Goal: Task Accomplishment & Management: Use online tool/utility

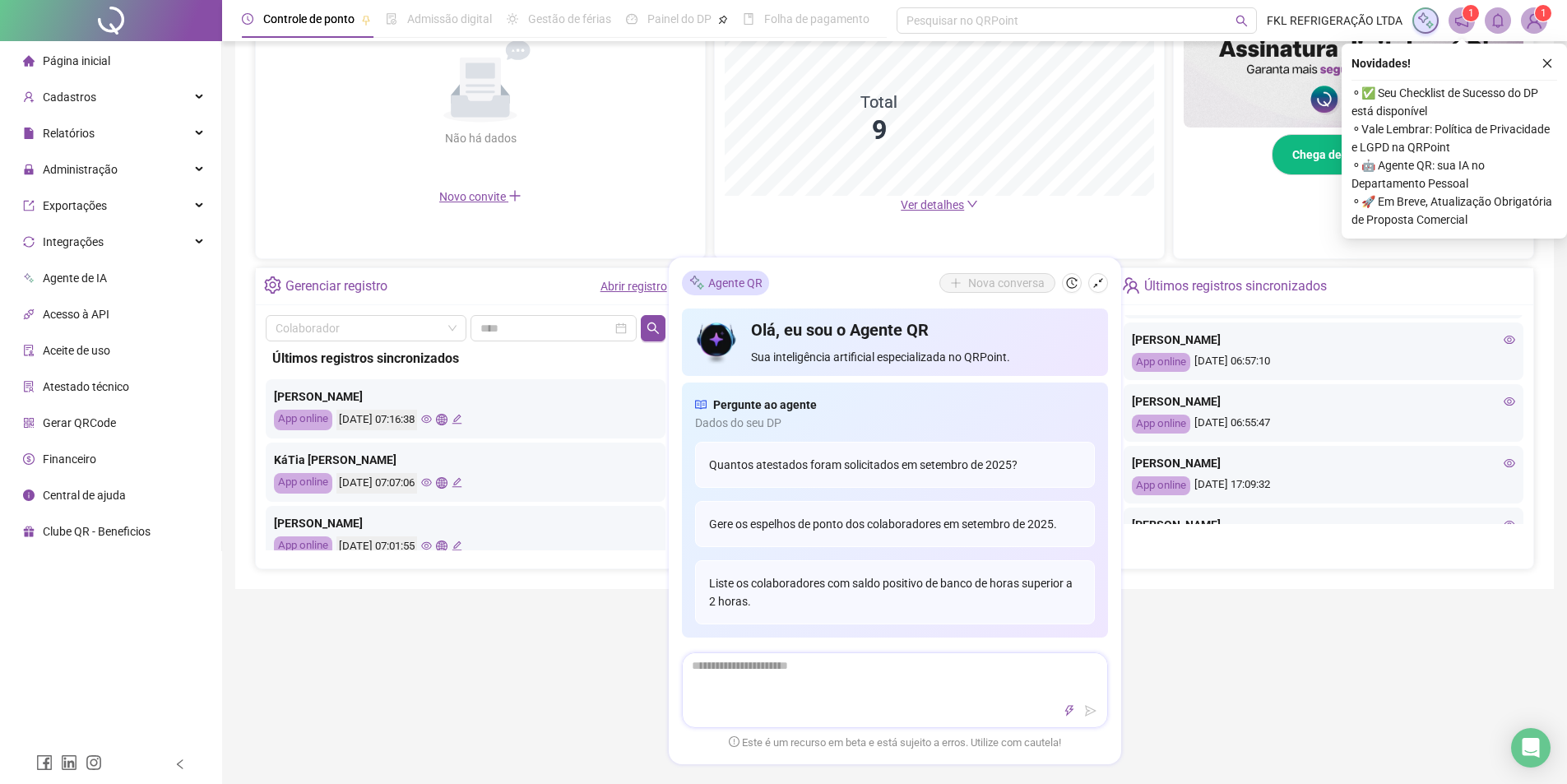
scroll to position [329, 0]
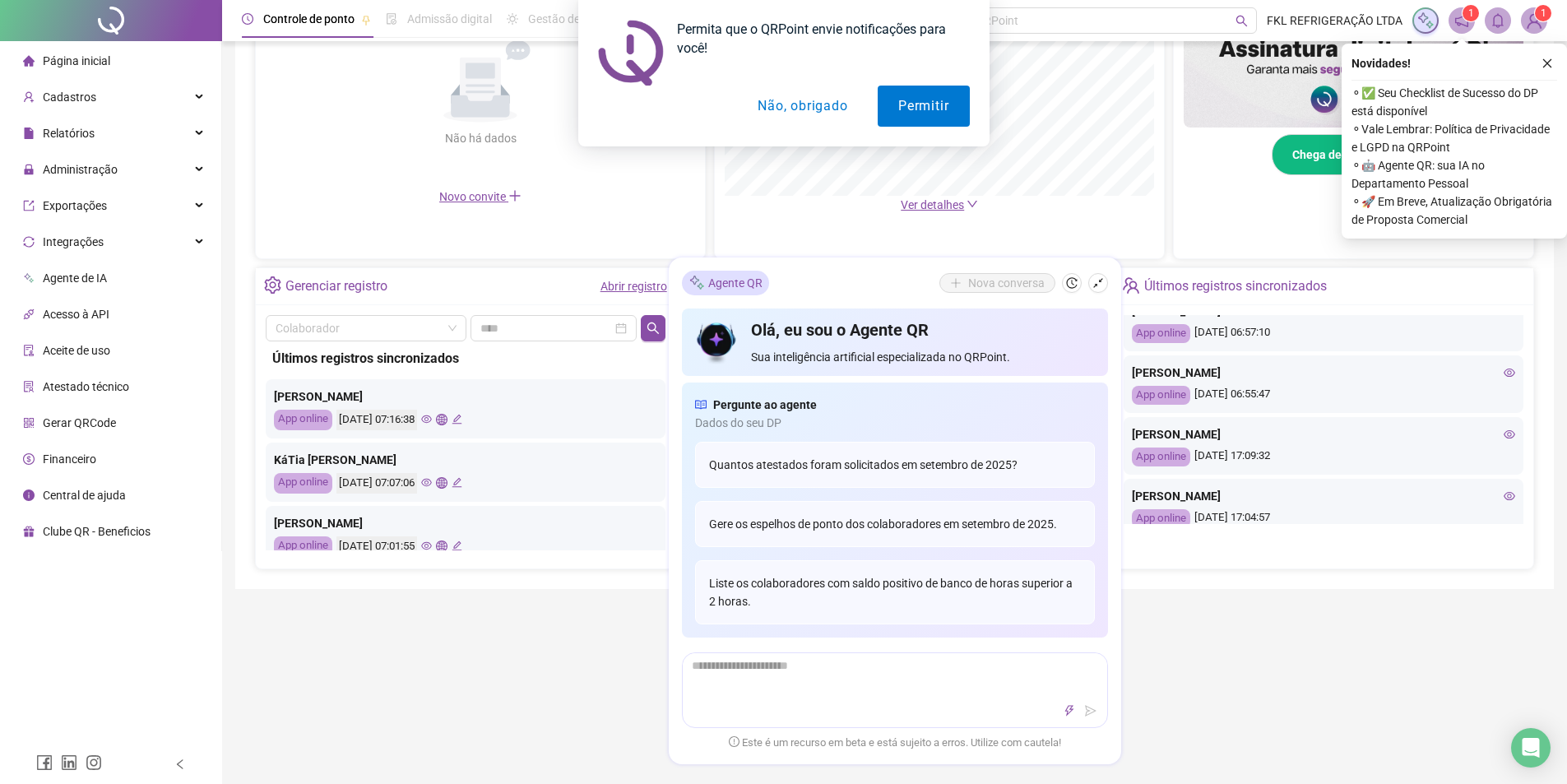
click at [1504, 439] on icon "eye" at bounding box center [1510, 434] width 12 height 12
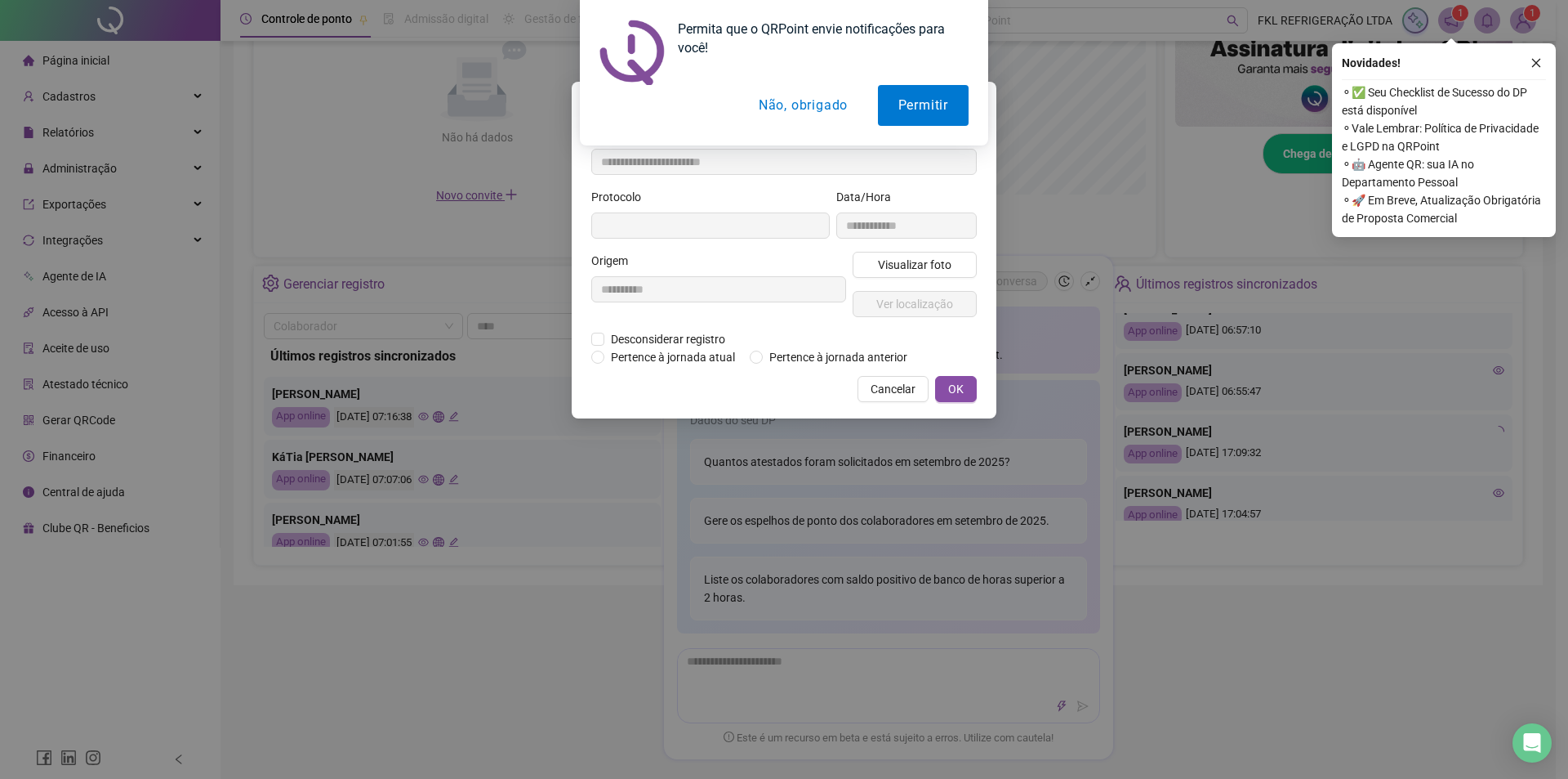
type input "**********"
click at [888, 311] on span "Ver localização" at bounding box center [913, 304] width 76 height 18
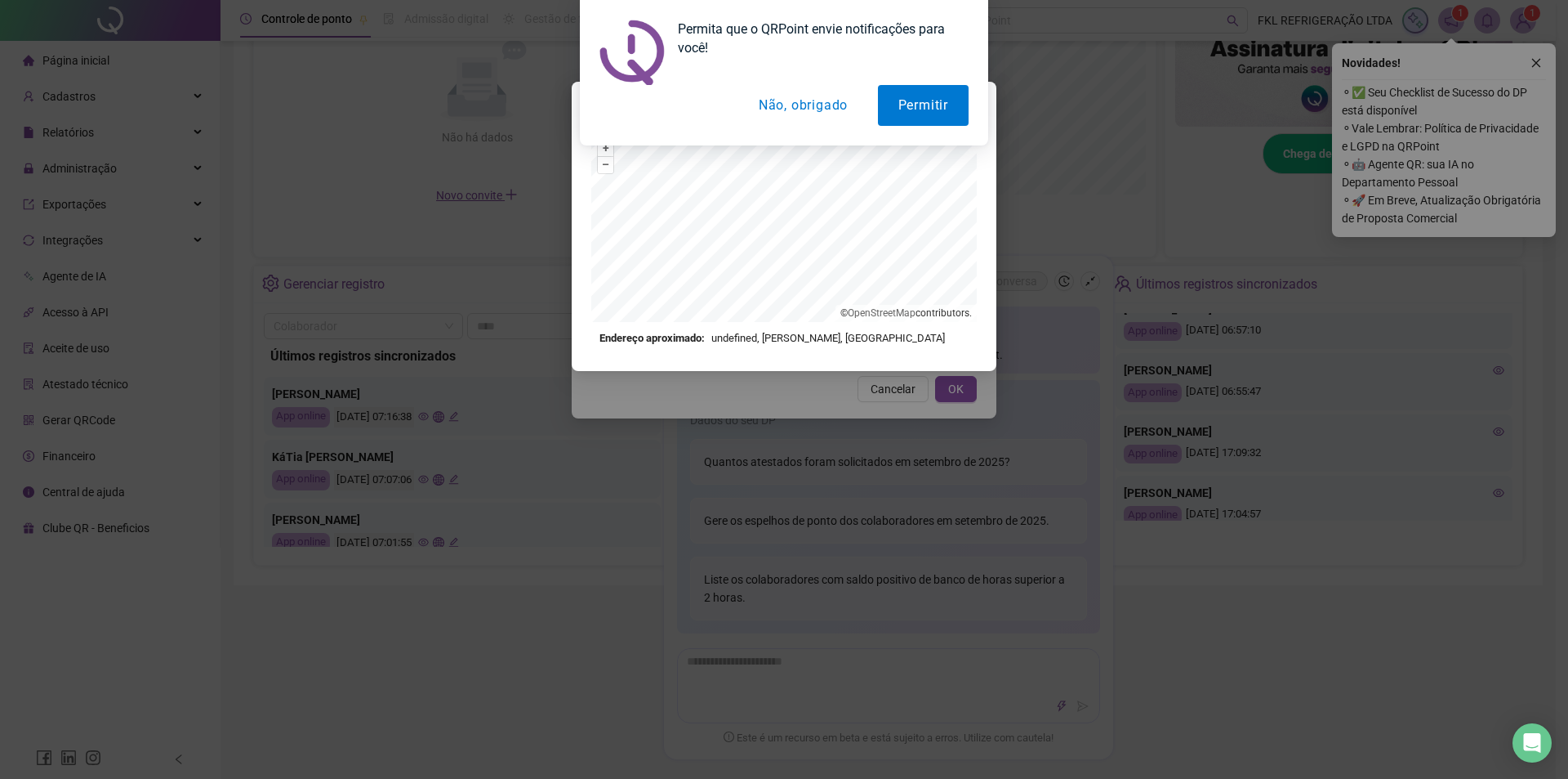
click at [1389, 501] on div "Localização do registro + – ⇧ › © OpenStreetMap contributors. Endereço aproxima…" at bounding box center [784, 389] width 1568 height 779
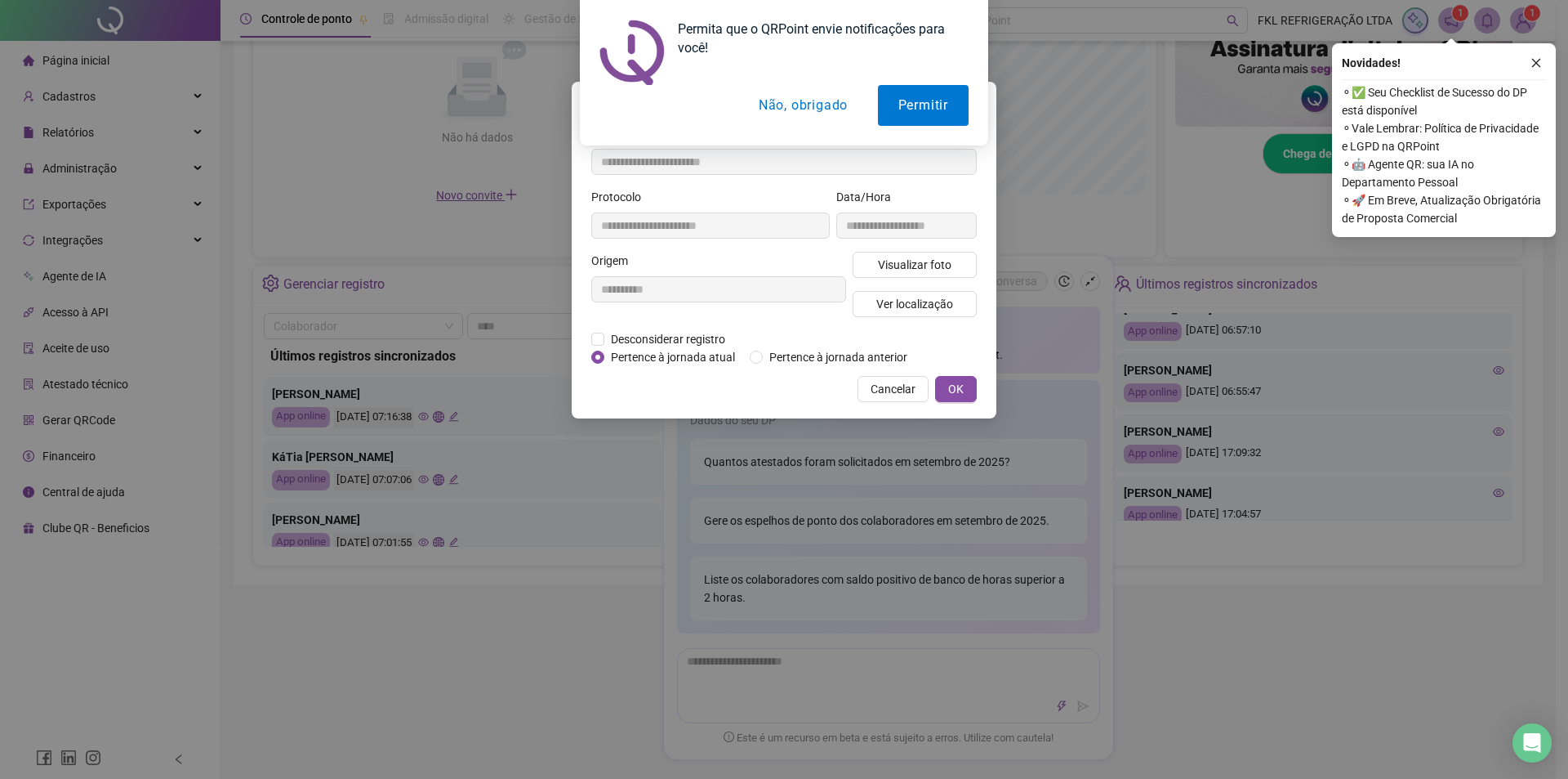
click at [1483, 490] on div "**********" at bounding box center [784, 389] width 1568 height 779
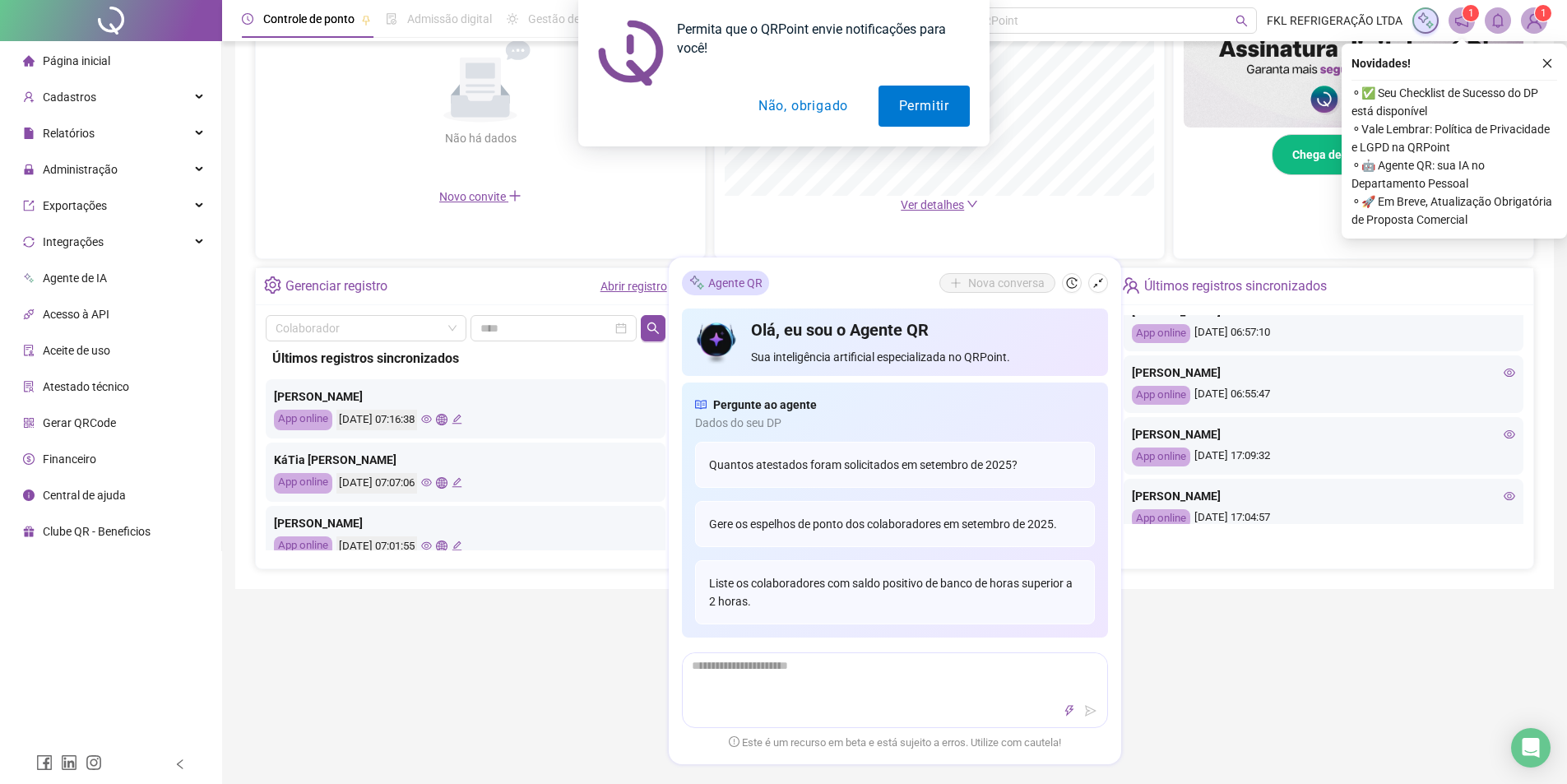
click at [1504, 493] on icon "eye" at bounding box center [1510, 495] width 12 height 8
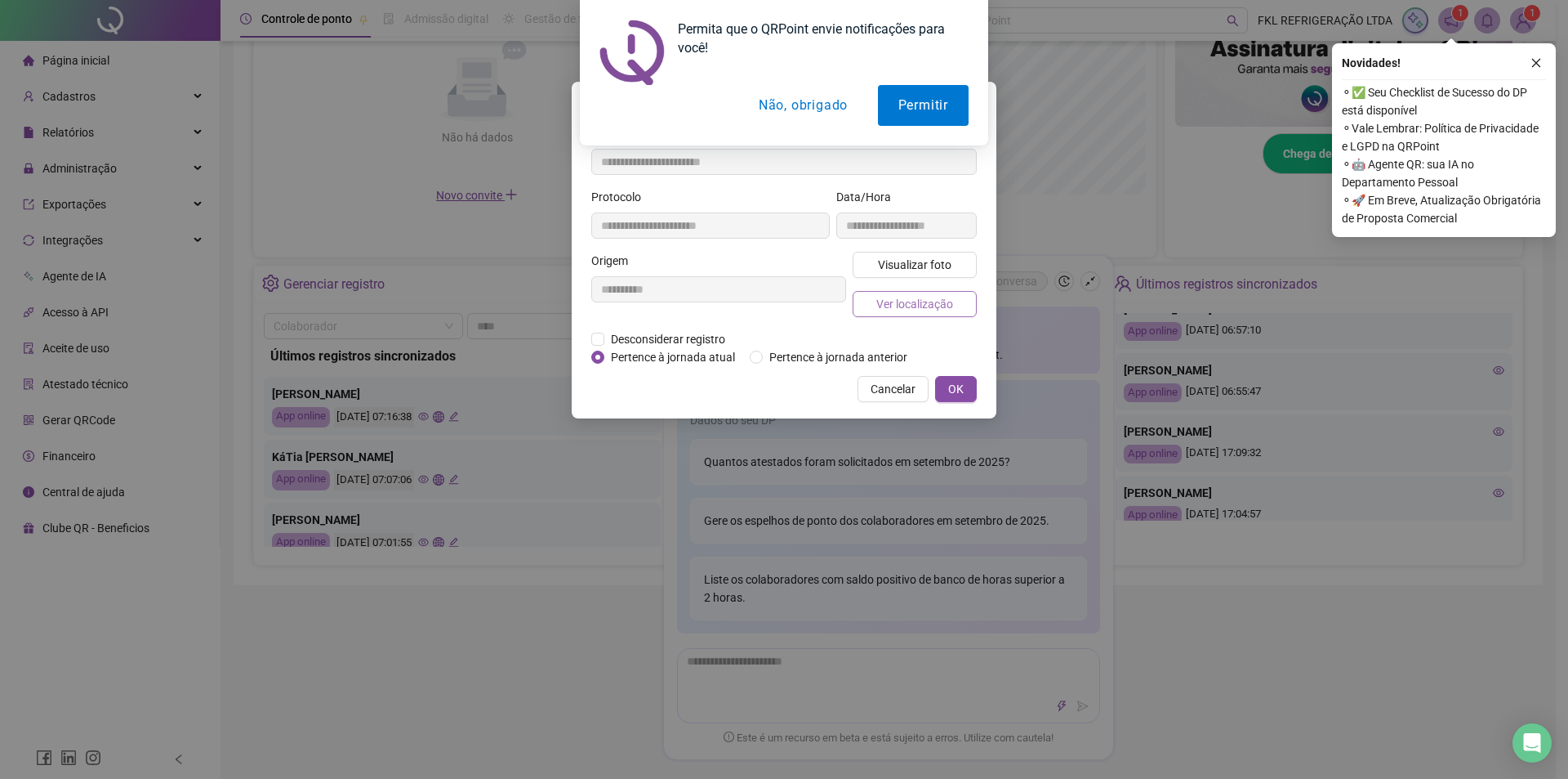
click at [946, 312] on span "Ver localização" at bounding box center [913, 304] width 76 height 18
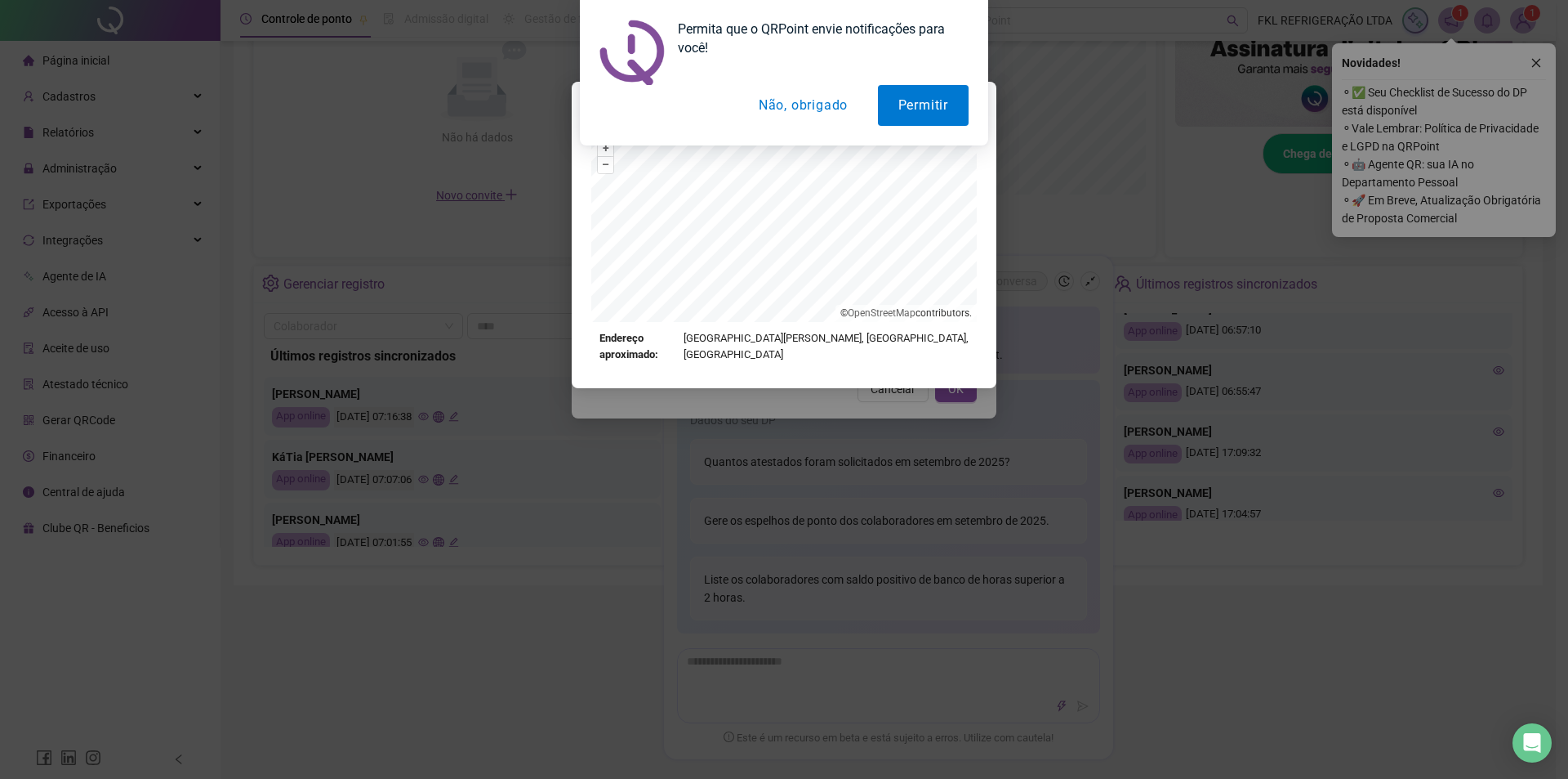
click at [964, 400] on div "Localização do registro + – ⇧ › © OpenStreetMap contributors. Endereço aproxima…" at bounding box center [784, 389] width 1568 height 779
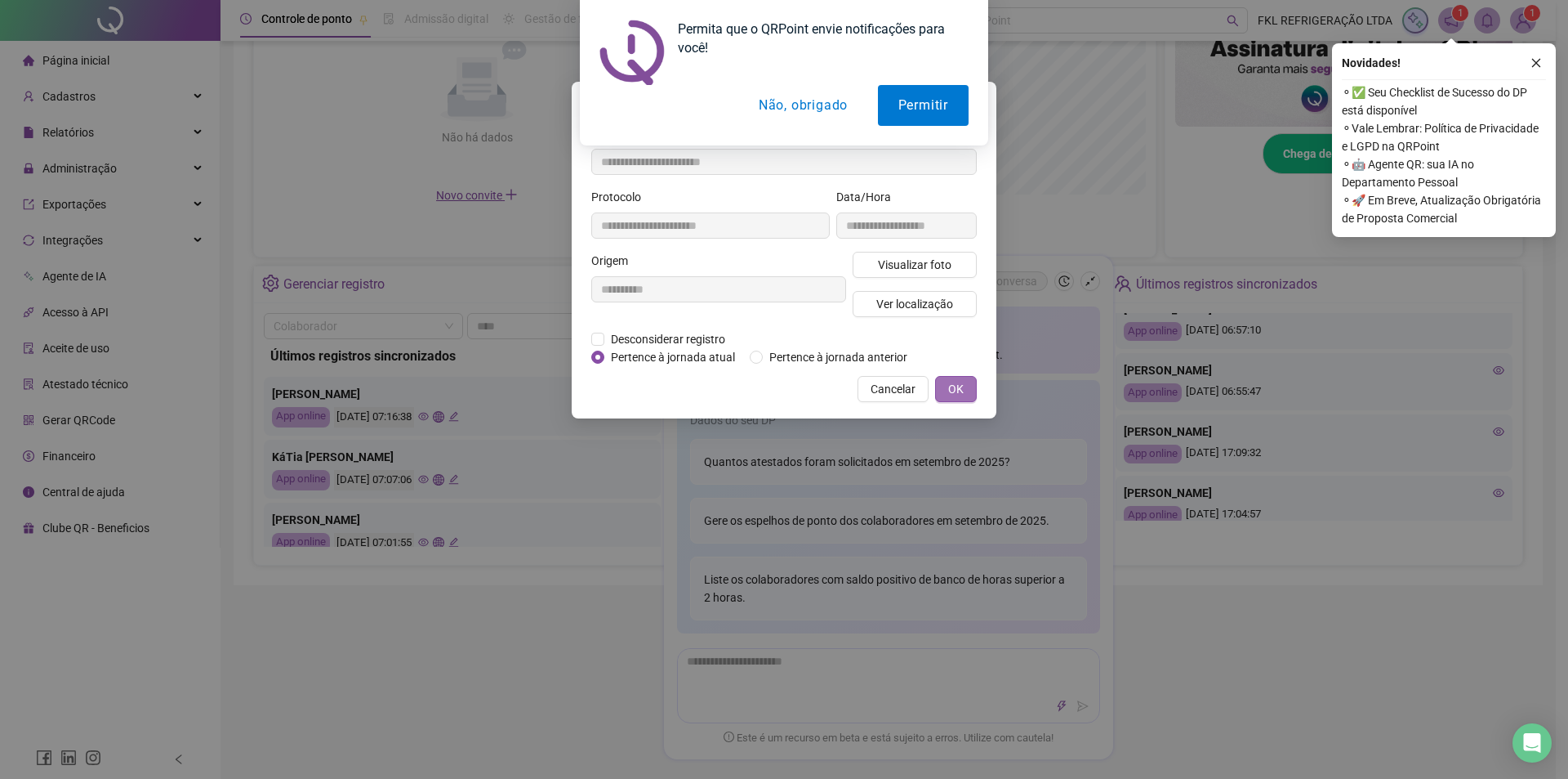
click at [957, 383] on span "OK" at bounding box center [956, 389] width 16 height 18
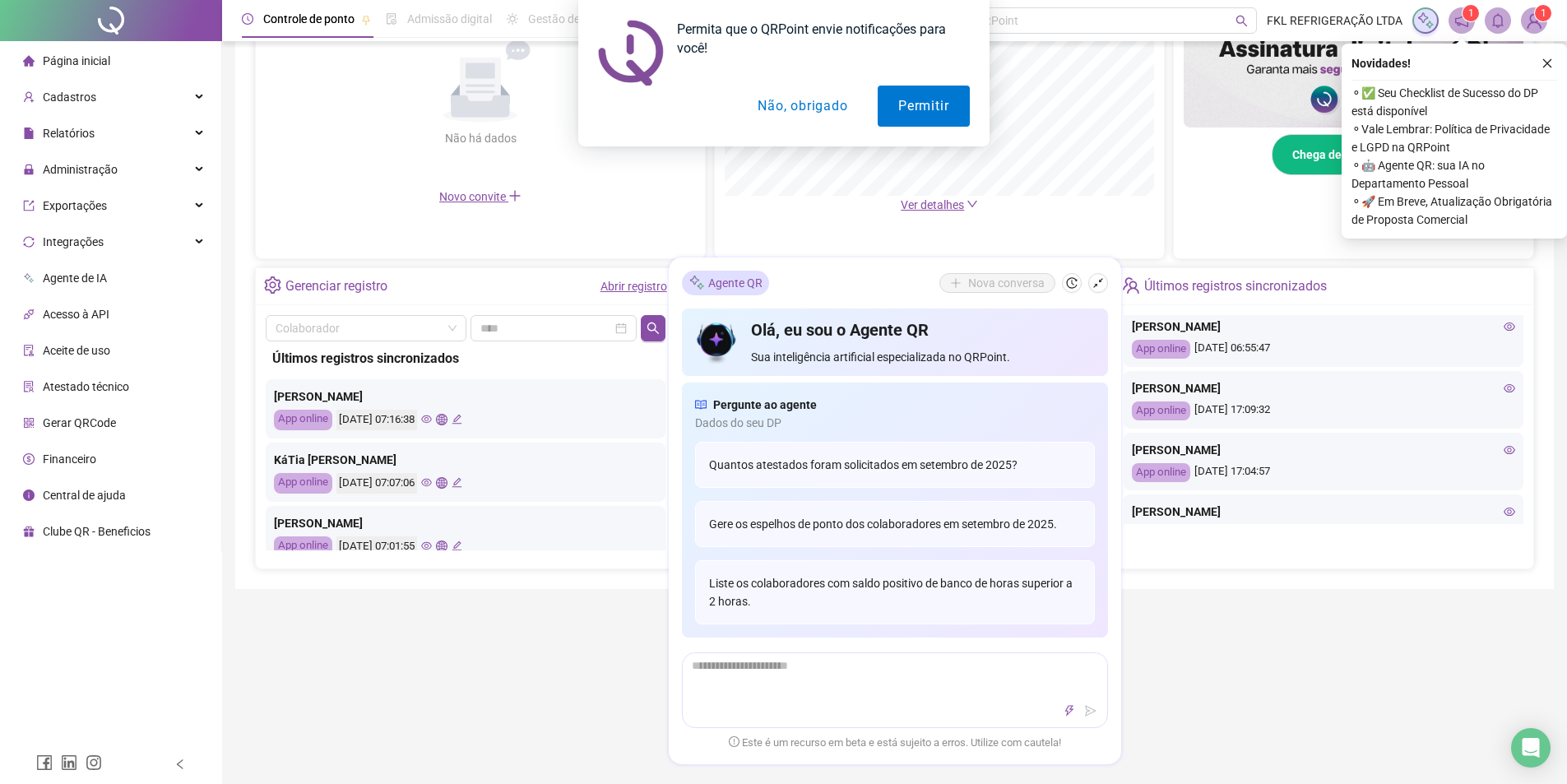
scroll to position [411, 0]
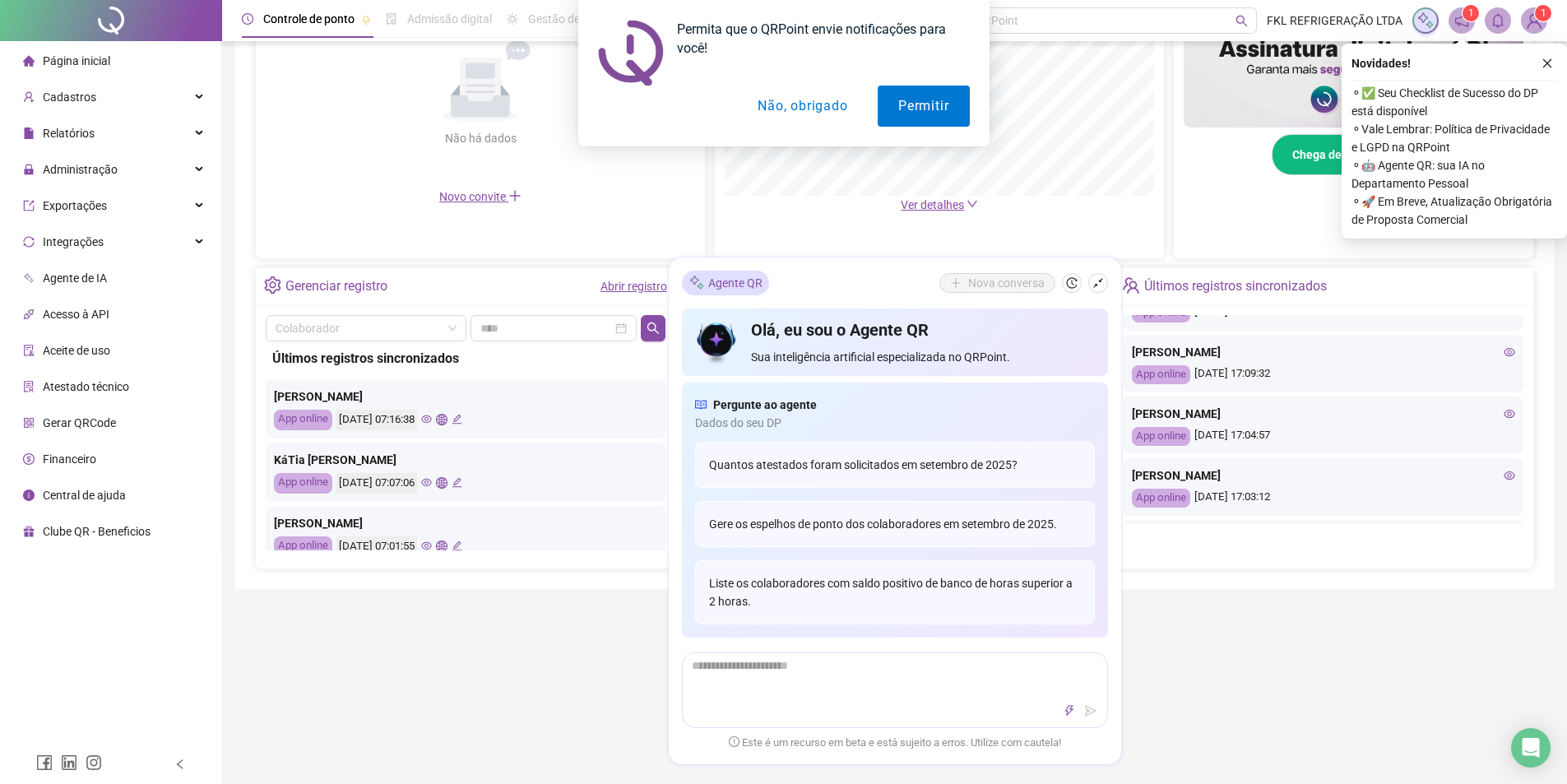
click at [1504, 475] on icon "eye" at bounding box center [1510, 475] width 12 height 8
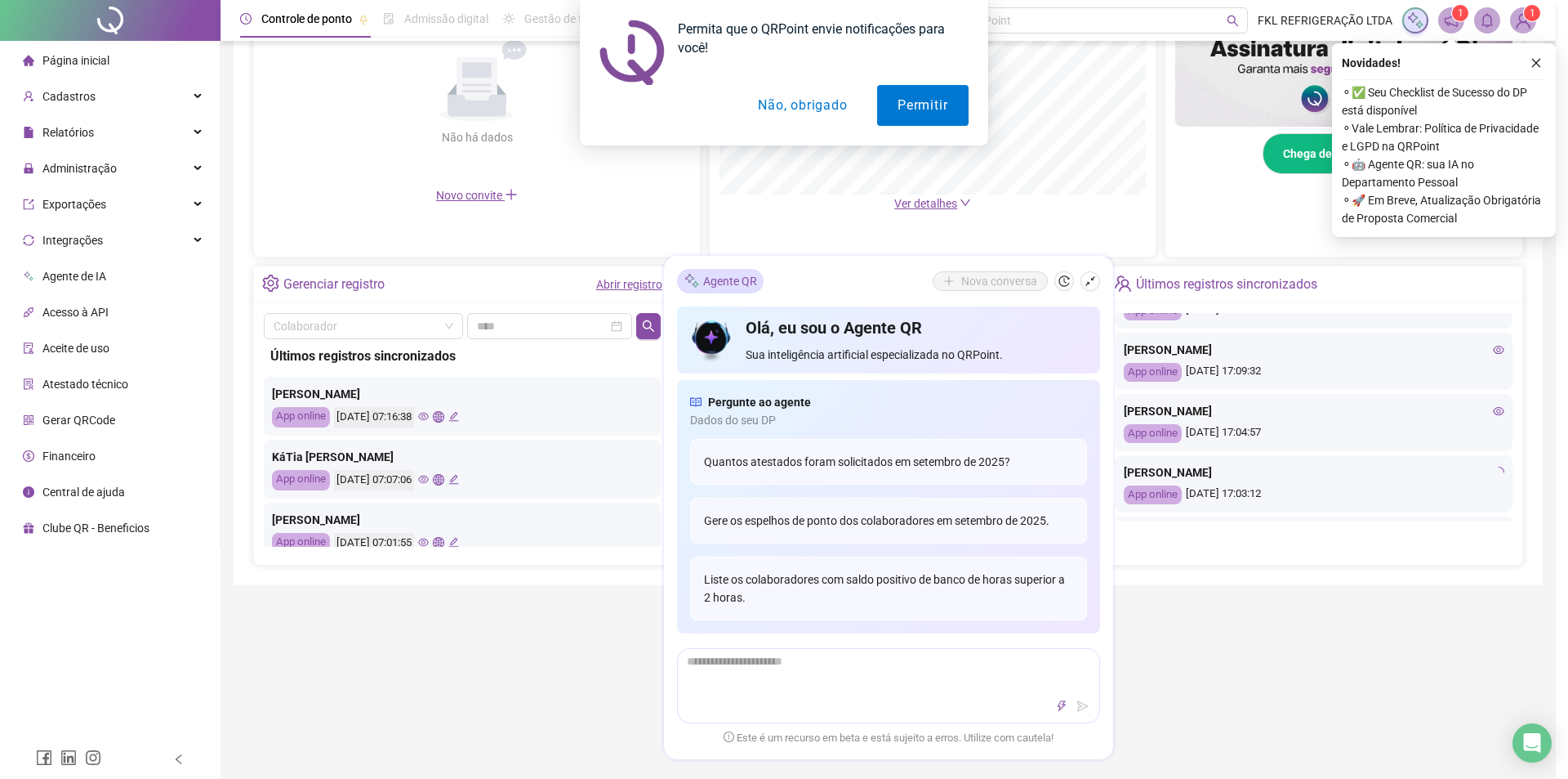
type input "**********"
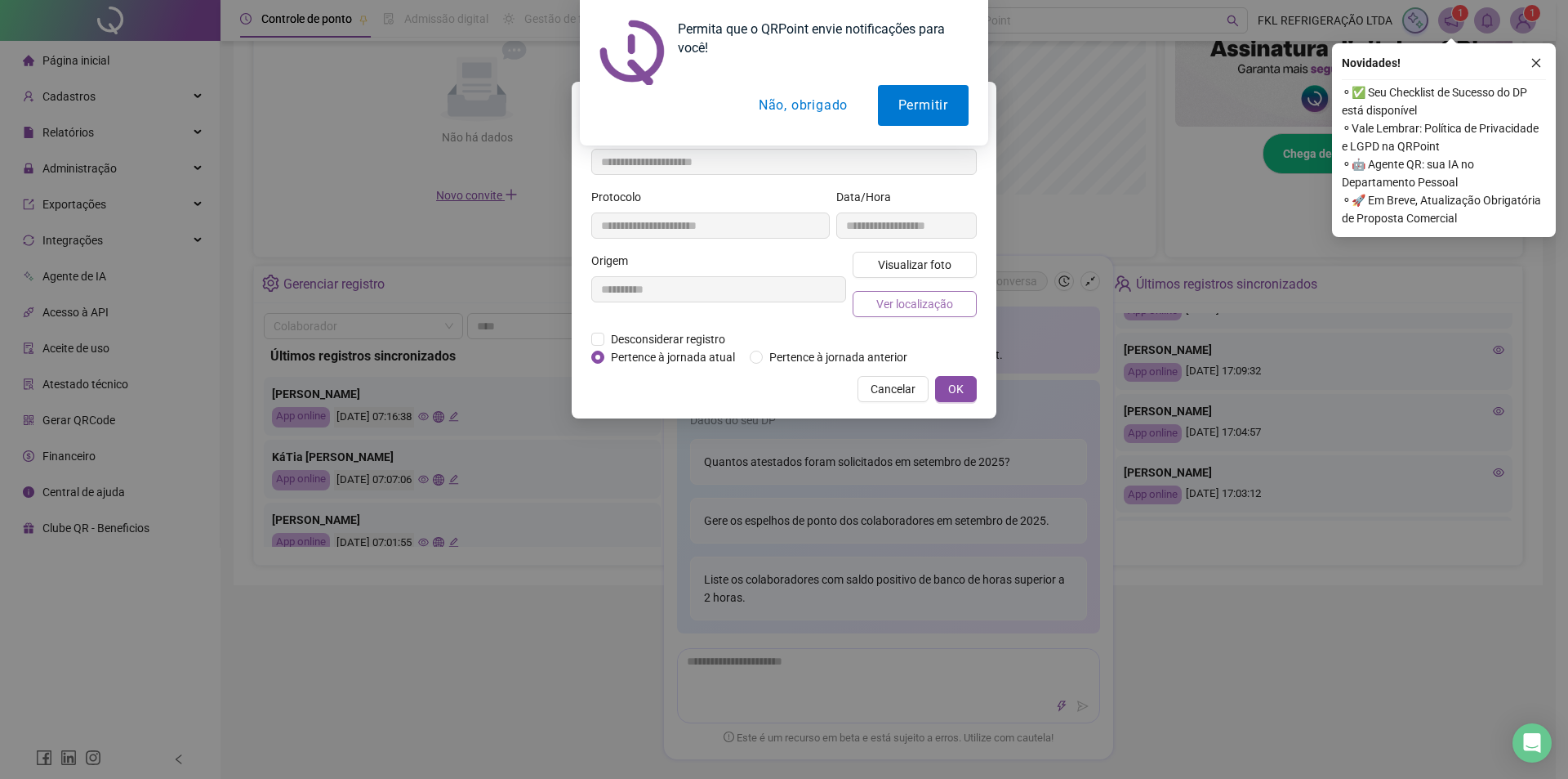
click at [906, 301] on span "Ver localização" at bounding box center [913, 304] width 76 height 18
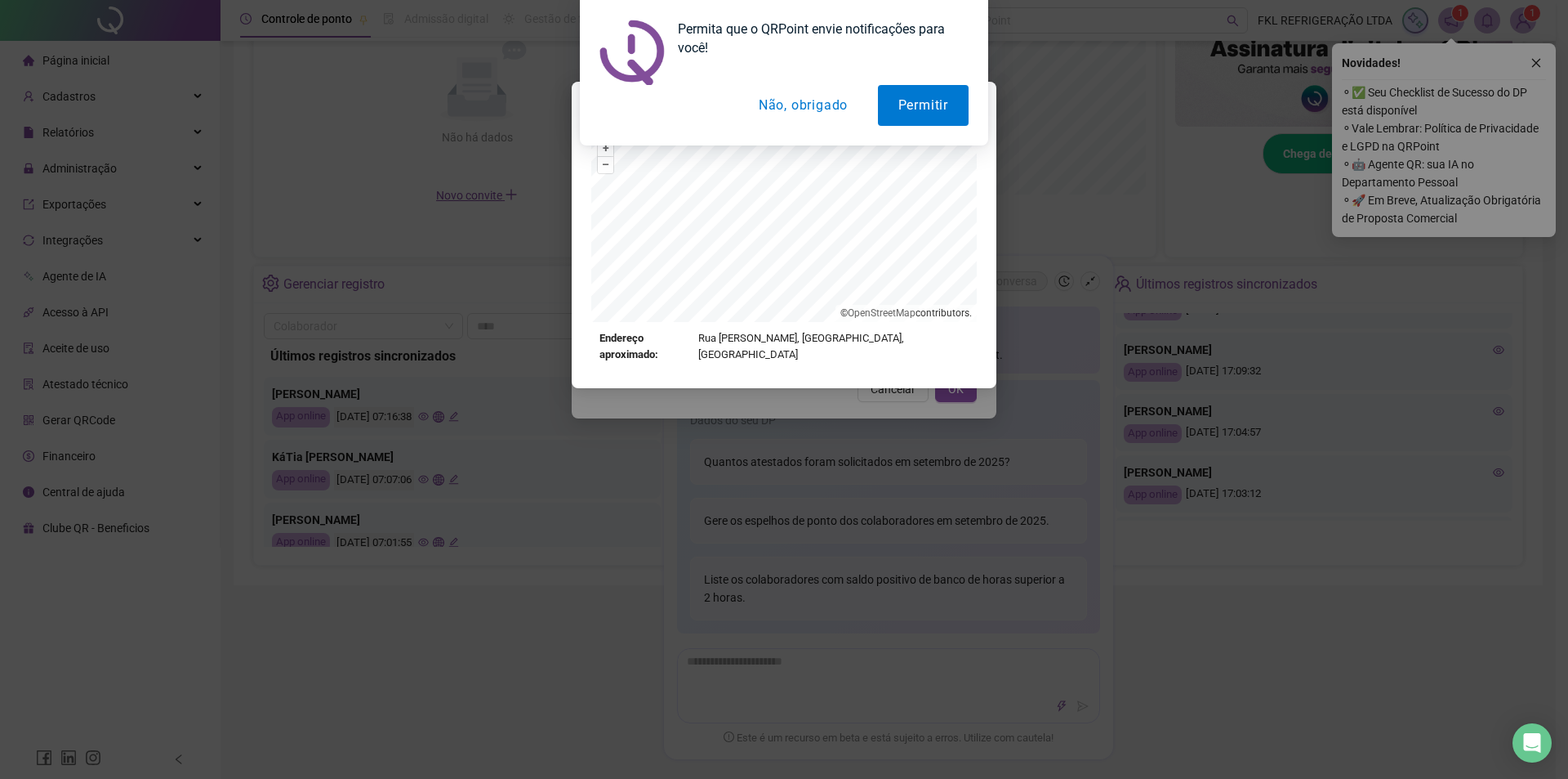
click at [957, 402] on div "Localização do registro + – ⇧ › © OpenStreetMap contributors. Endereço aproxima…" at bounding box center [784, 389] width 1568 height 779
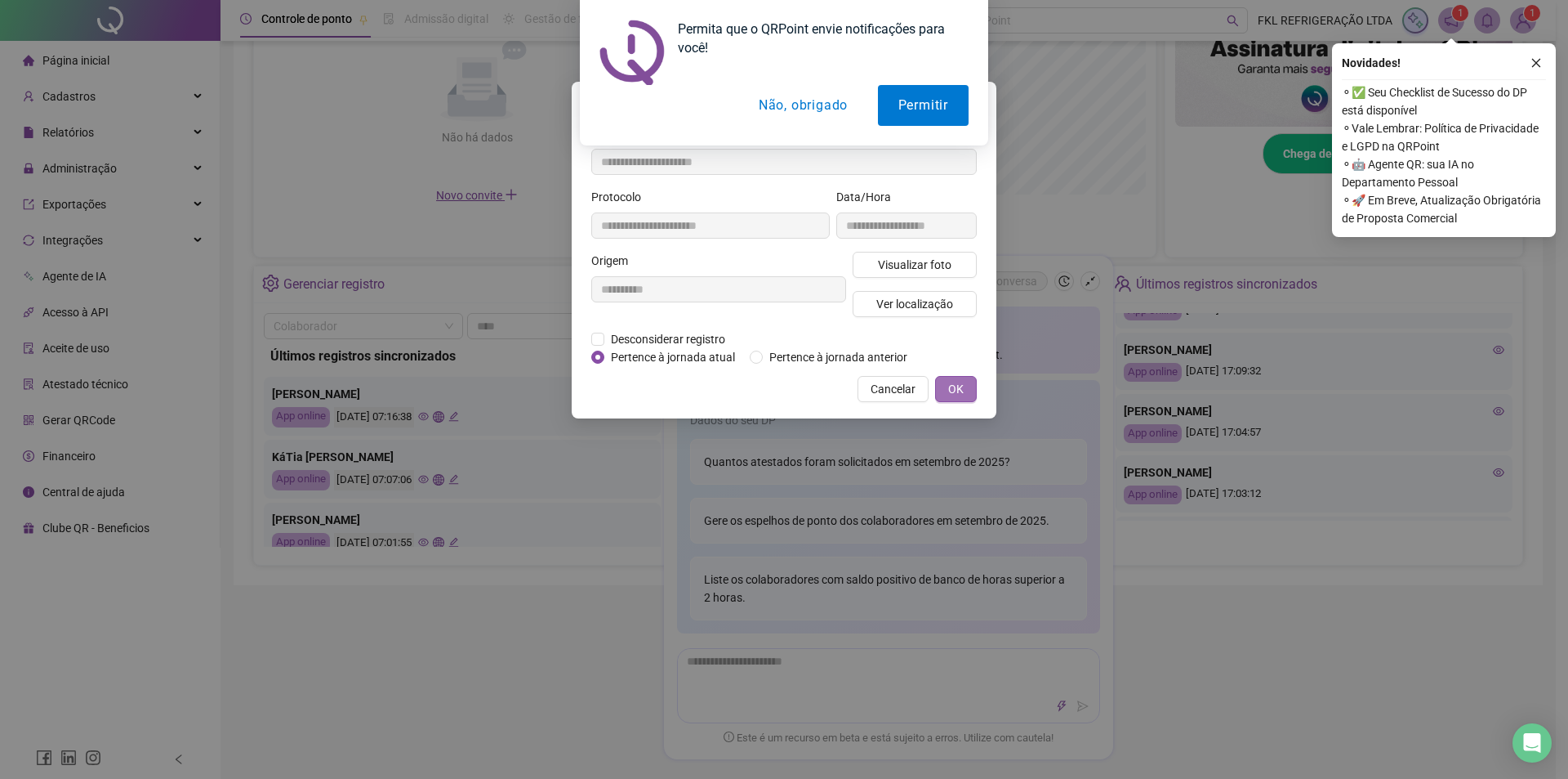
click at [956, 400] on button "OK" at bounding box center [956, 389] width 42 height 26
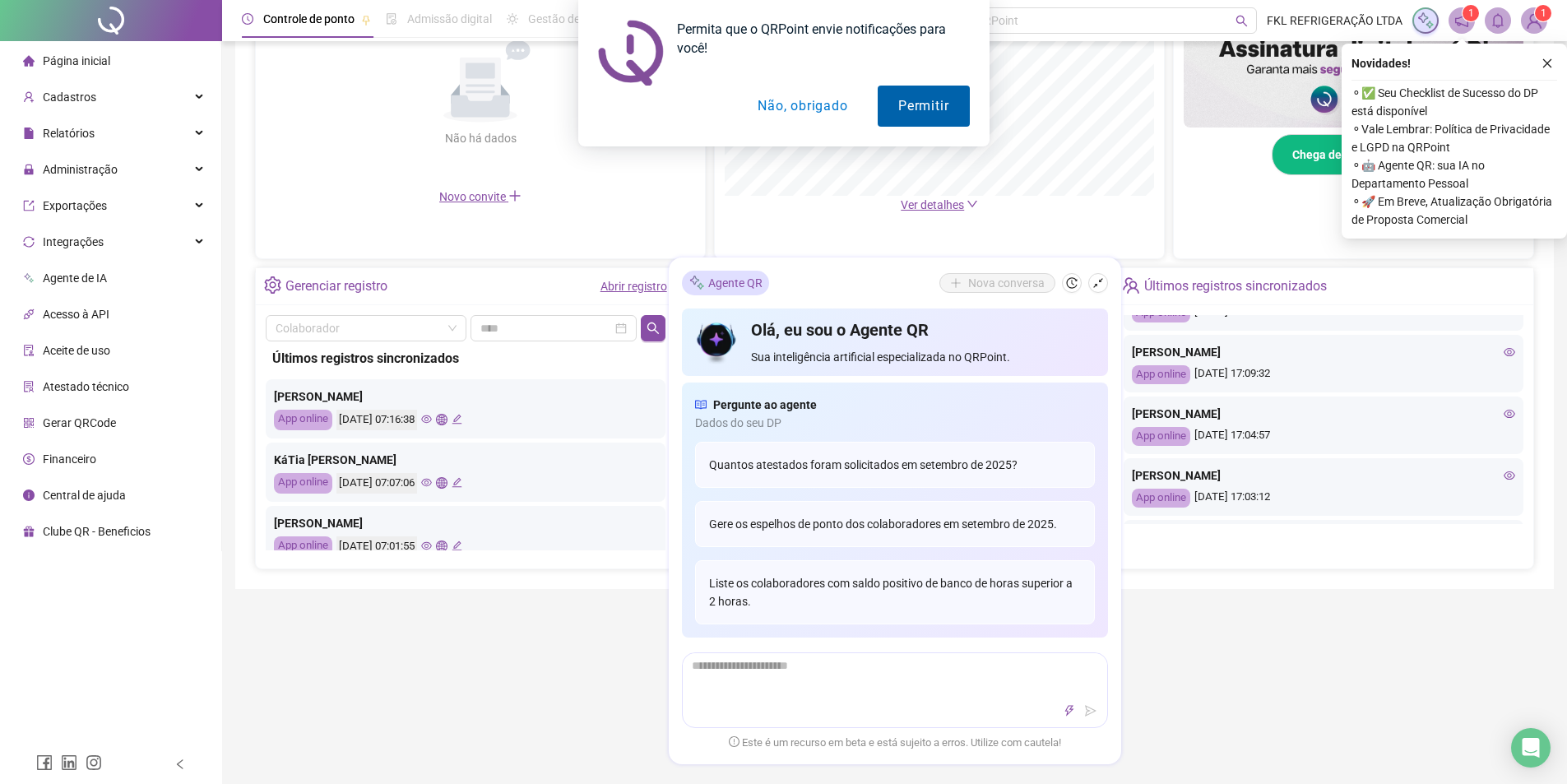
click at [921, 121] on button "Permitir" at bounding box center [922, 106] width 91 height 41
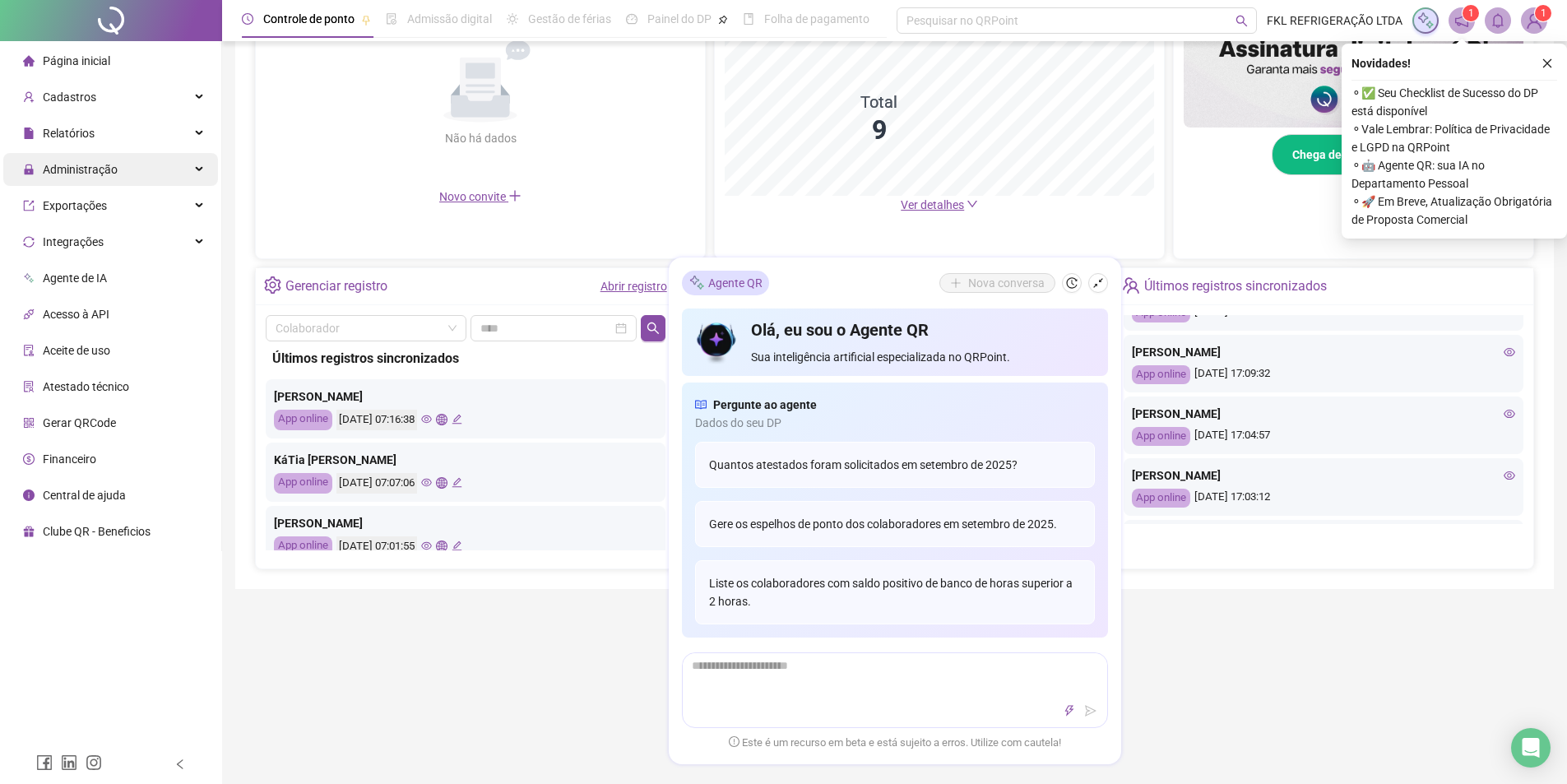
click at [82, 181] on span "Administração" at bounding box center [70, 169] width 95 height 33
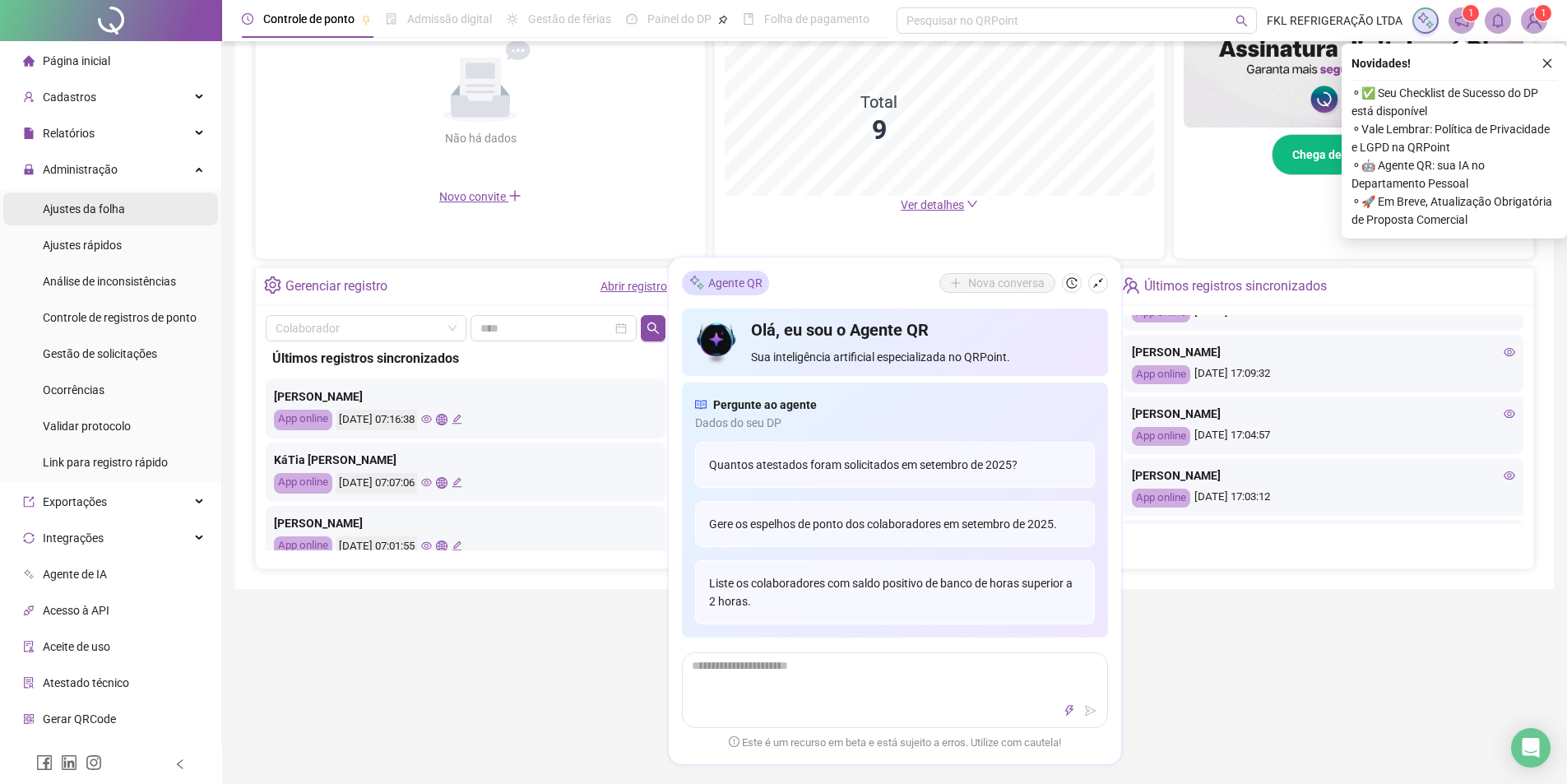
click at [102, 212] on span "Ajustes da folha" at bounding box center [84, 209] width 82 height 13
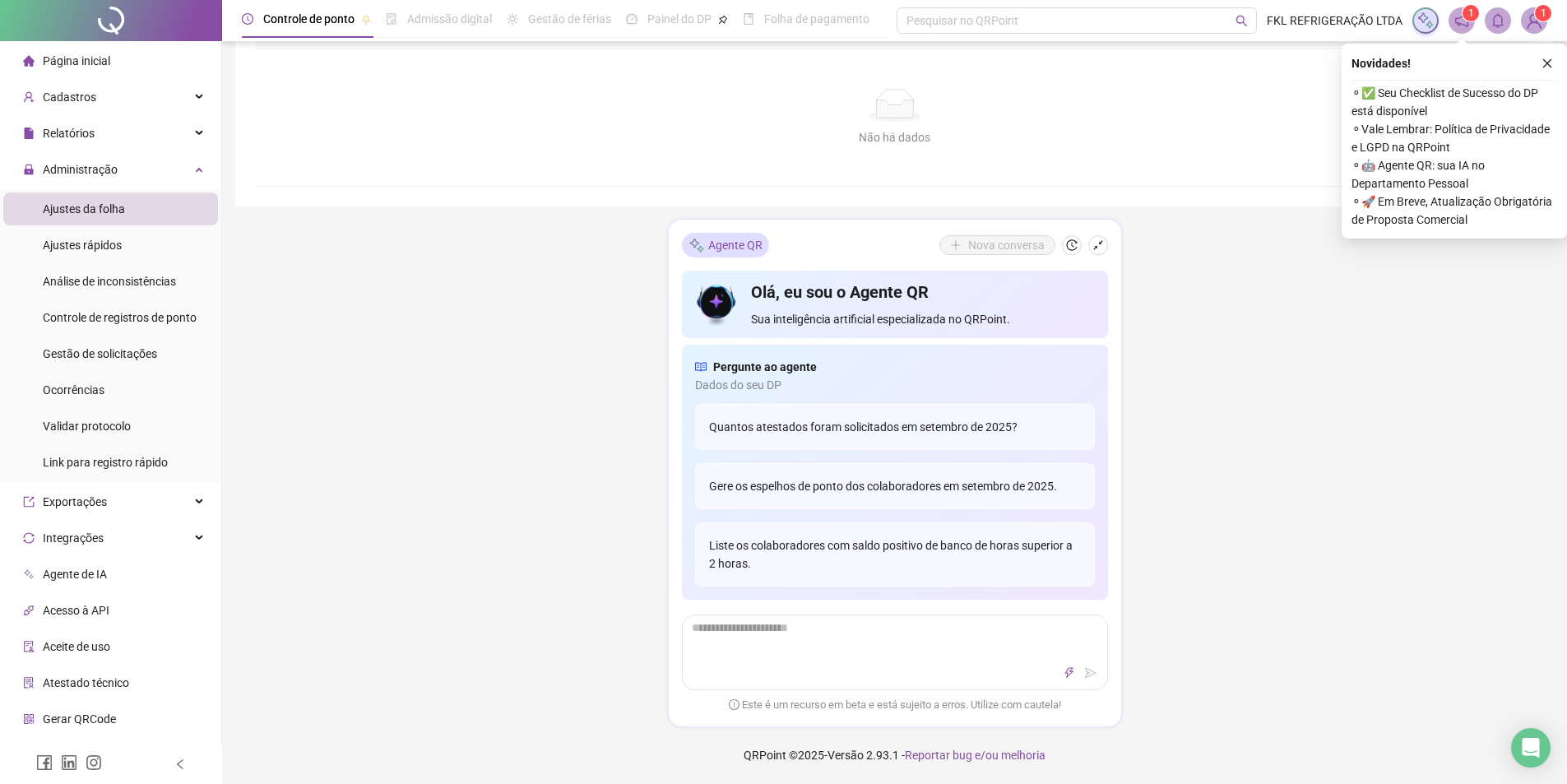
scroll to position [330, 0]
type input "**********"
click at [1095, 251] on button "button" at bounding box center [1098, 245] width 20 height 20
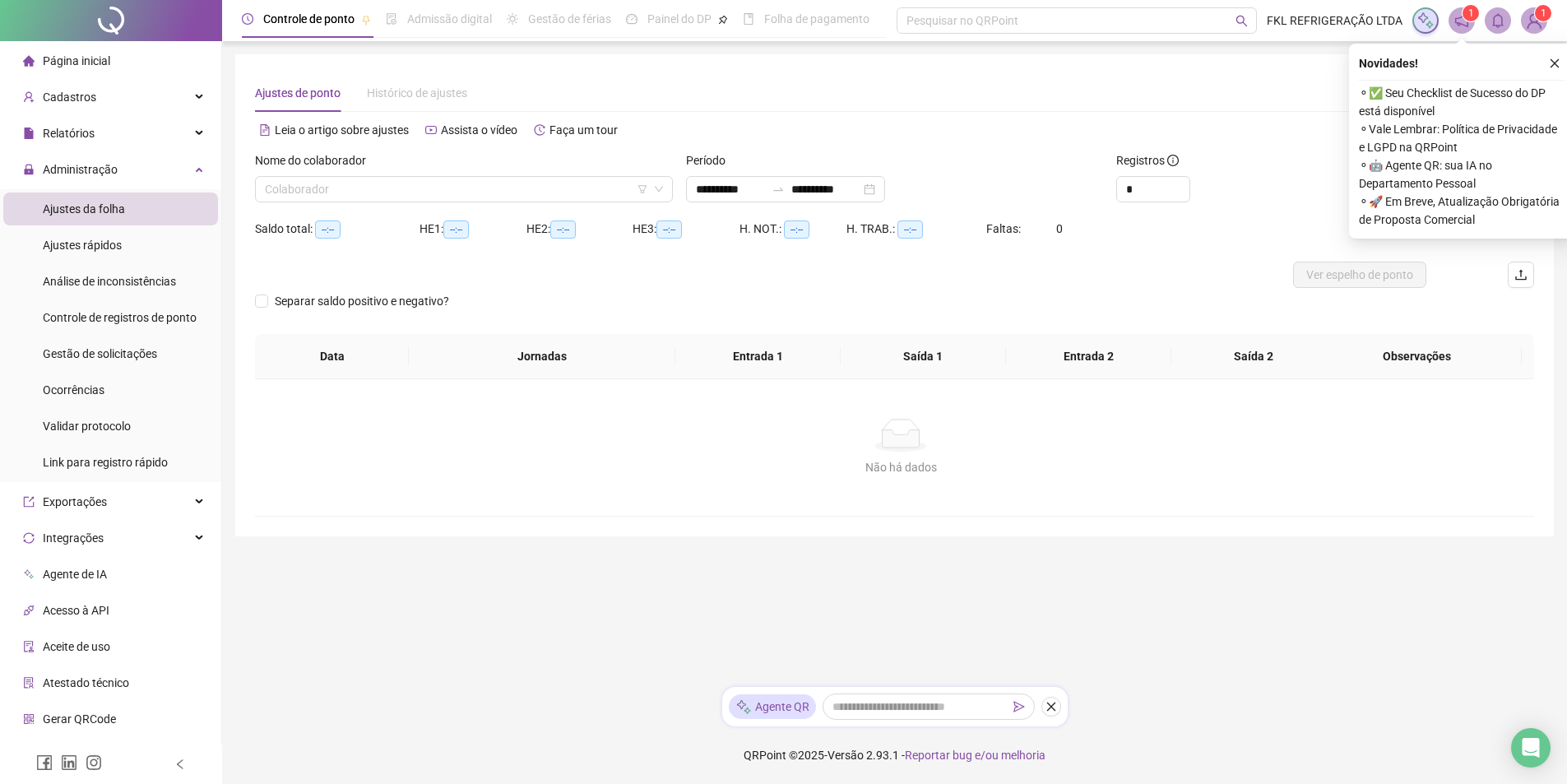
scroll to position [0, 0]
click at [503, 188] on input "search" at bounding box center [459, 189] width 388 height 25
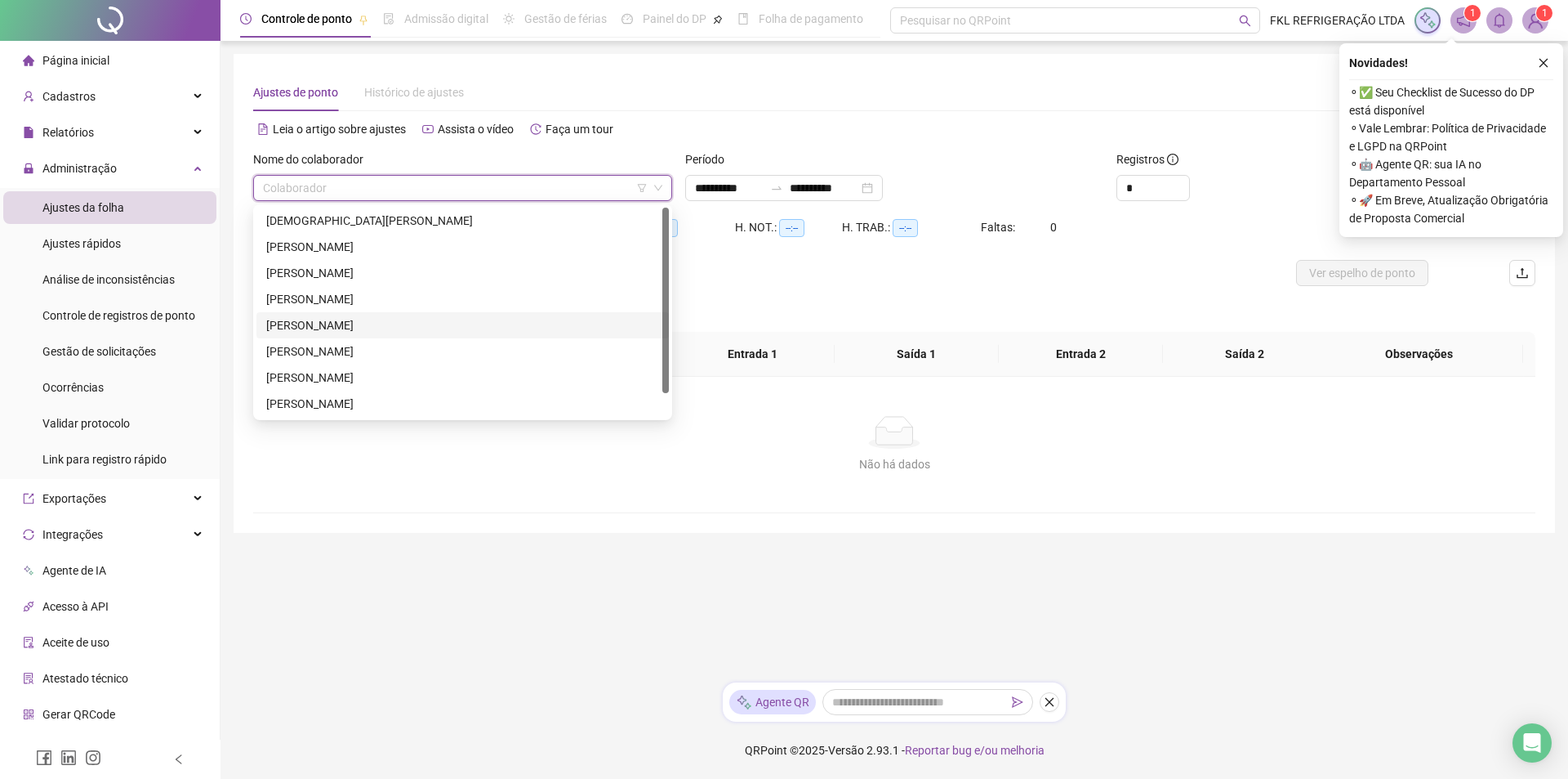
click at [310, 326] on div "[PERSON_NAME]" at bounding box center [462, 325] width 393 height 18
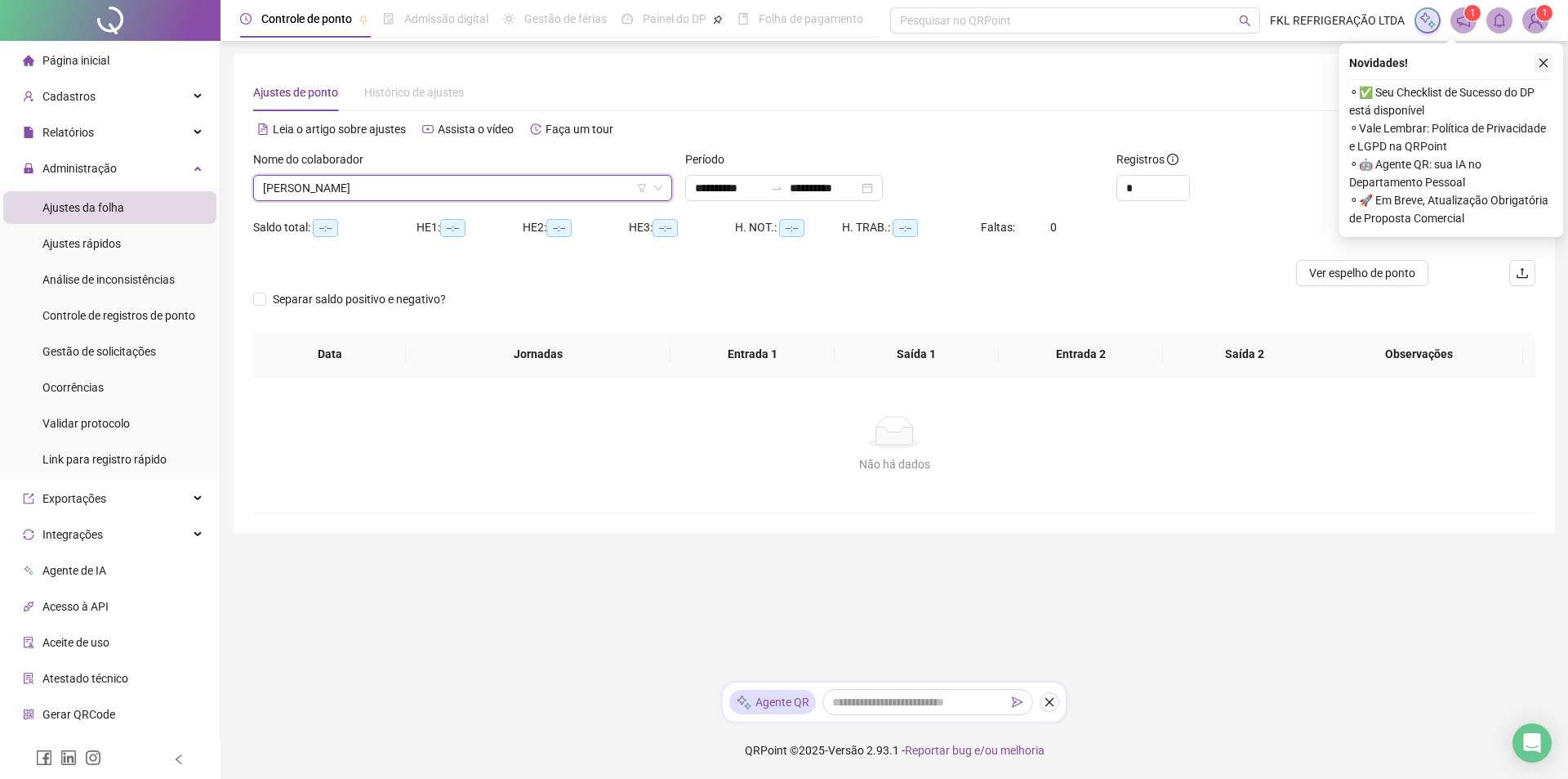
click at [1539, 58] on icon "close" at bounding box center [1543, 64] width 12 height 12
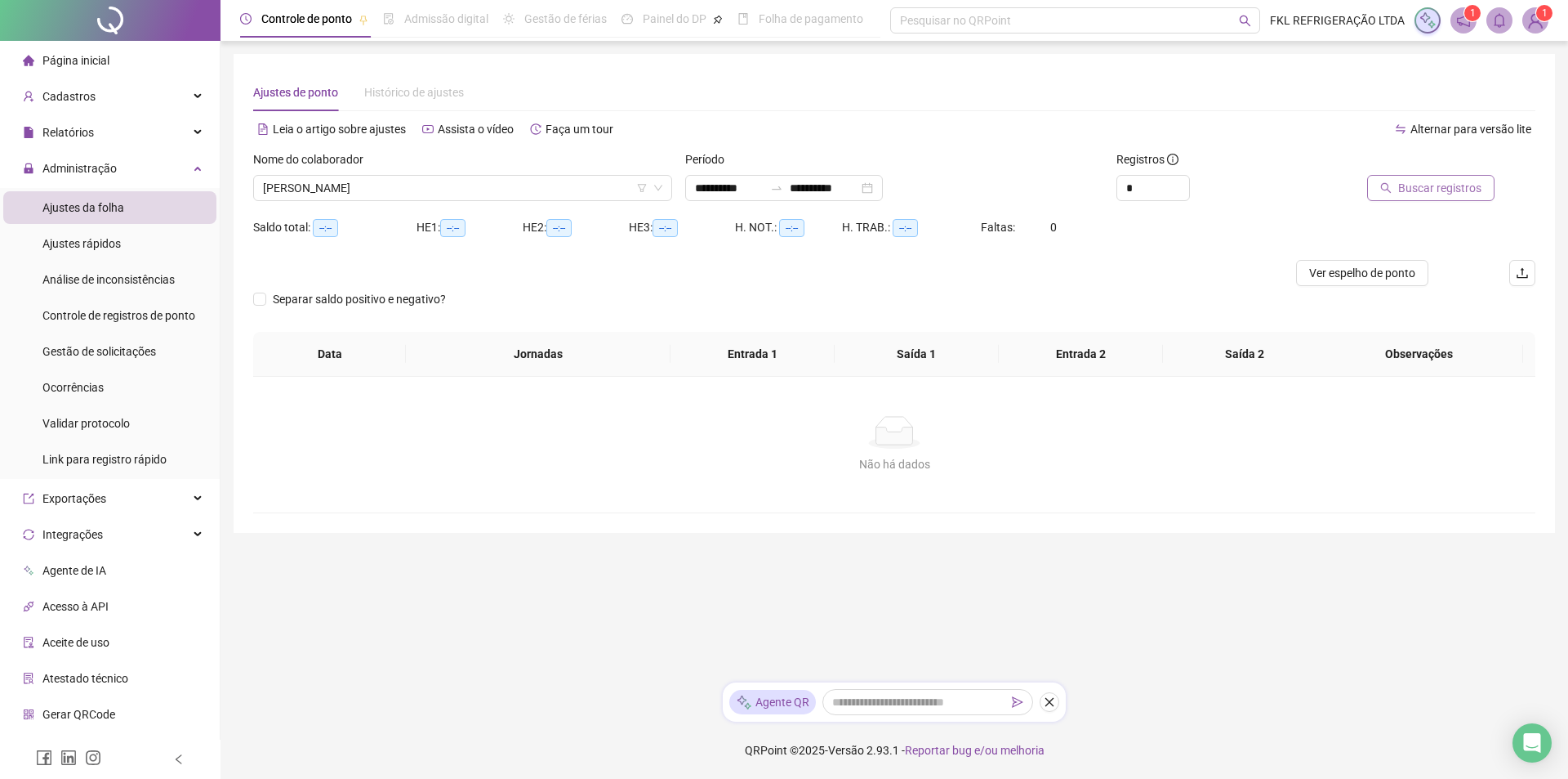
click at [1393, 195] on button "Buscar registros" at bounding box center [1430, 188] width 127 height 26
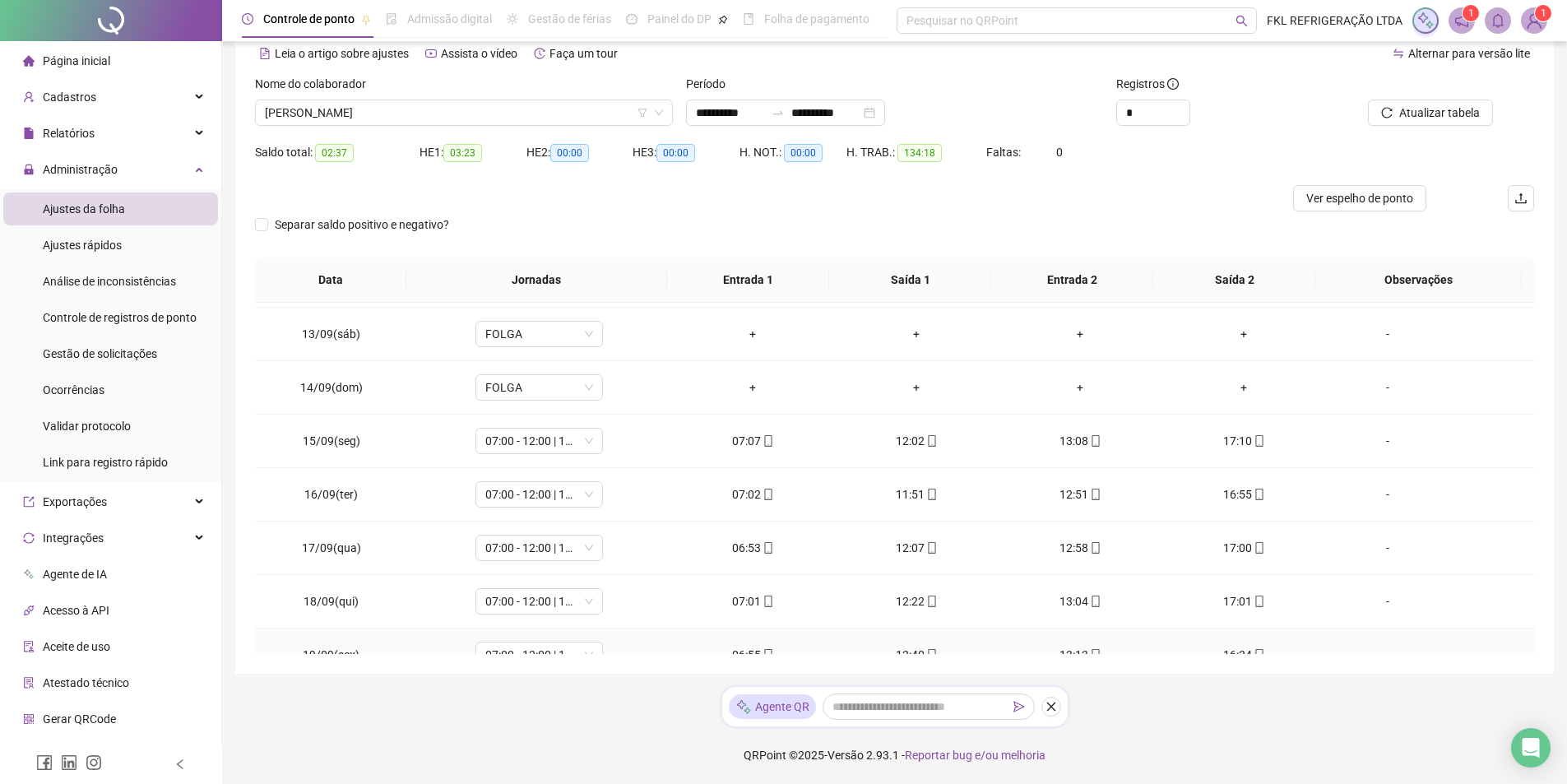
scroll to position [607, 0]
